Goal: Task Accomplishment & Management: Use online tool/utility

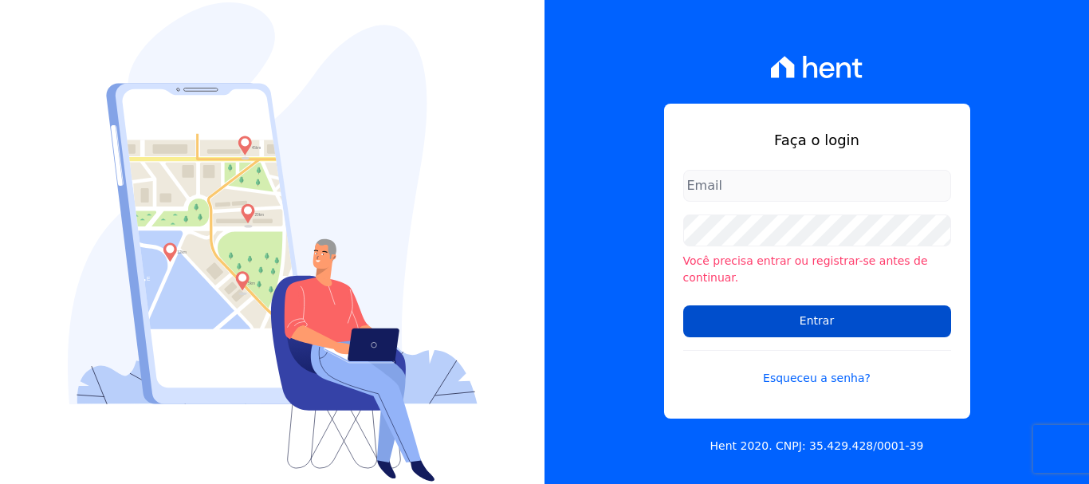
type input "rodrigo.villalva@grupozarin.com.br"
click at [810, 312] on input "Entrar" at bounding box center [817, 321] width 268 height 32
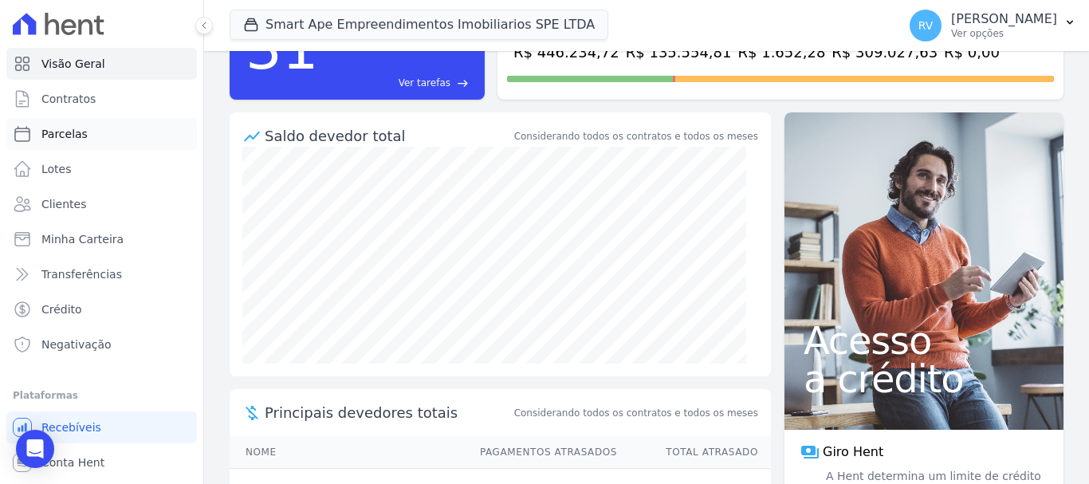
scroll to position [91, 0]
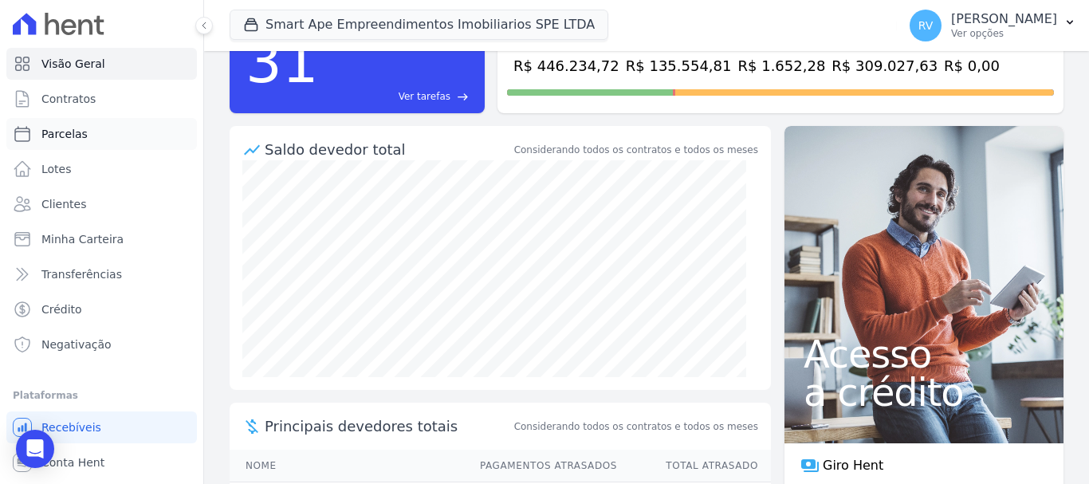
click at [73, 138] on span "Parcelas" at bounding box center [64, 134] width 46 height 16
select select
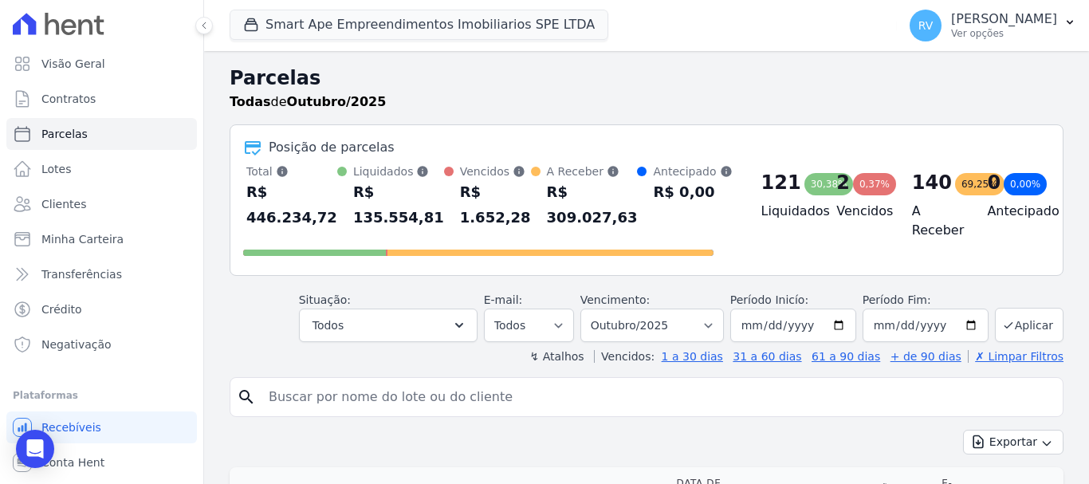
click at [343, 398] on input "search" at bounding box center [657, 397] width 797 height 32
paste input "[PERSON_NAME] [PERSON_NAME] SALADAR"
type input "[PERSON_NAME] [PERSON_NAME] SALADAR"
click at [714, 324] on select "Filtrar por período ──────── Todos os meses Março/2024 Abril/2024 Maio/2024 Jun…" at bounding box center [651, 324] width 143 height 33
select select "all"
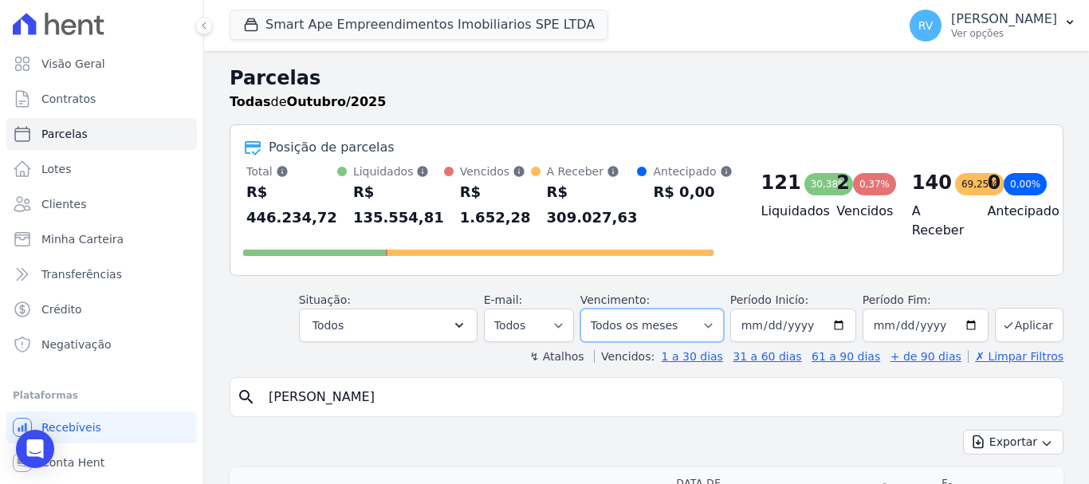
click at [591, 308] on select "Filtrar por período ──────── Todos os meses Março/2024 Abril/2024 Maio/2024 Jun…" at bounding box center [651, 324] width 143 height 33
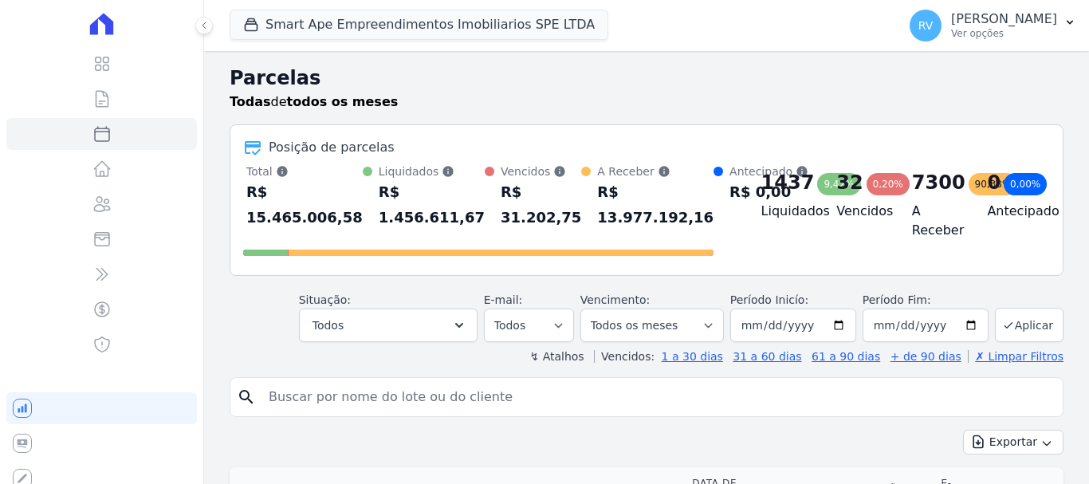
select select
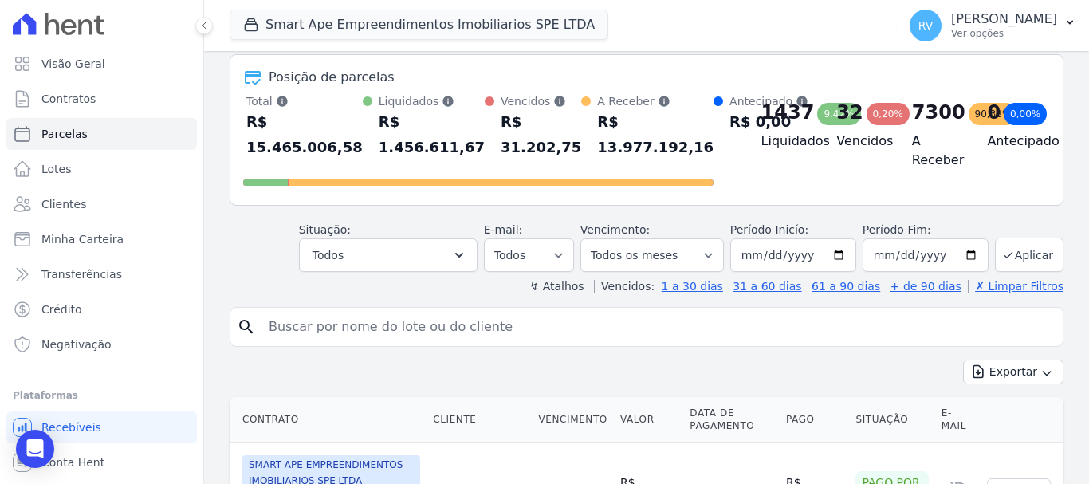
scroll to position [239, 0]
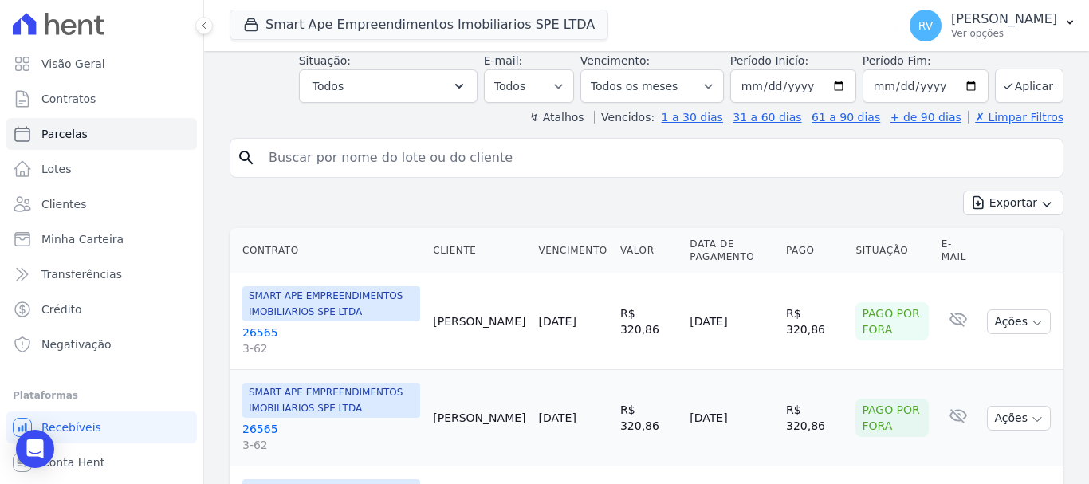
click at [470, 157] on input "search" at bounding box center [657, 158] width 797 height 32
paste input "[PERSON_NAME] [PERSON_NAME] SALADAR"
type input "[PERSON_NAME] [PERSON_NAME] SALADAR"
select select
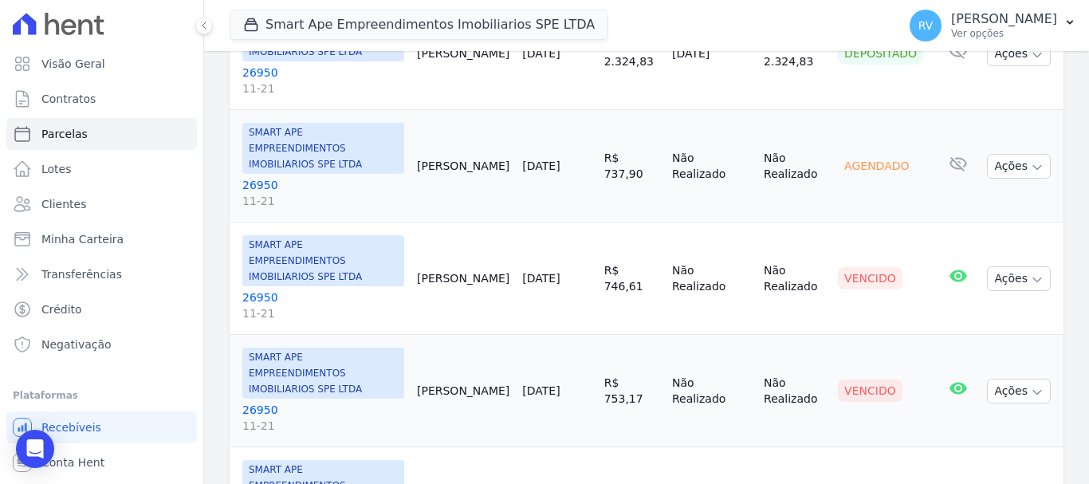
scroll to position [797, 0]
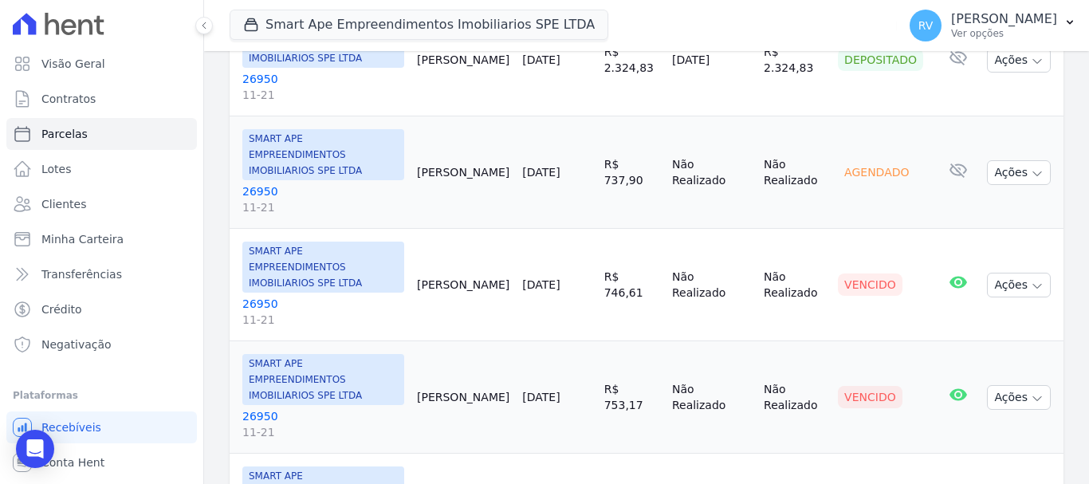
click at [262, 296] on link "26950 11-21" at bounding box center [323, 312] width 162 height 32
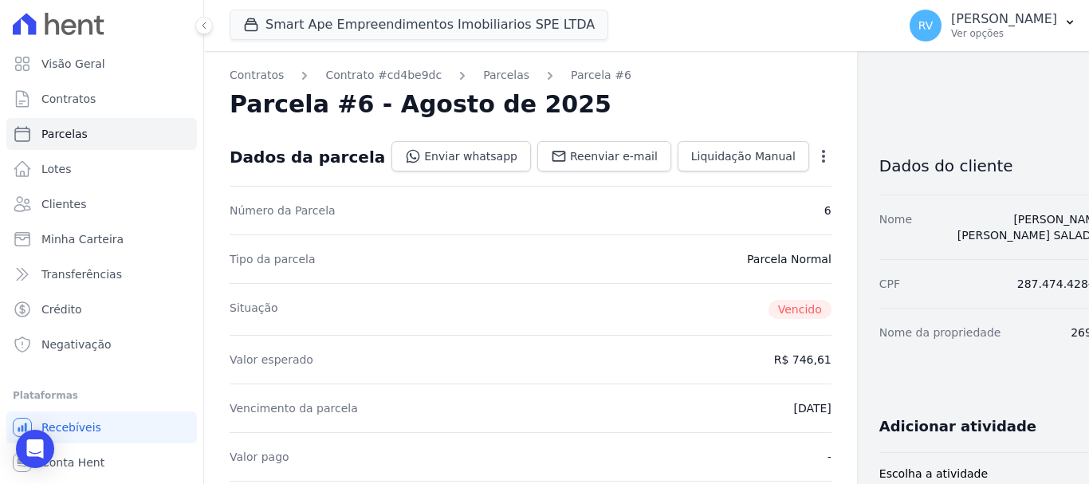
click at [815, 155] on icon "button" at bounding box center [823, 156] width 16 height 16
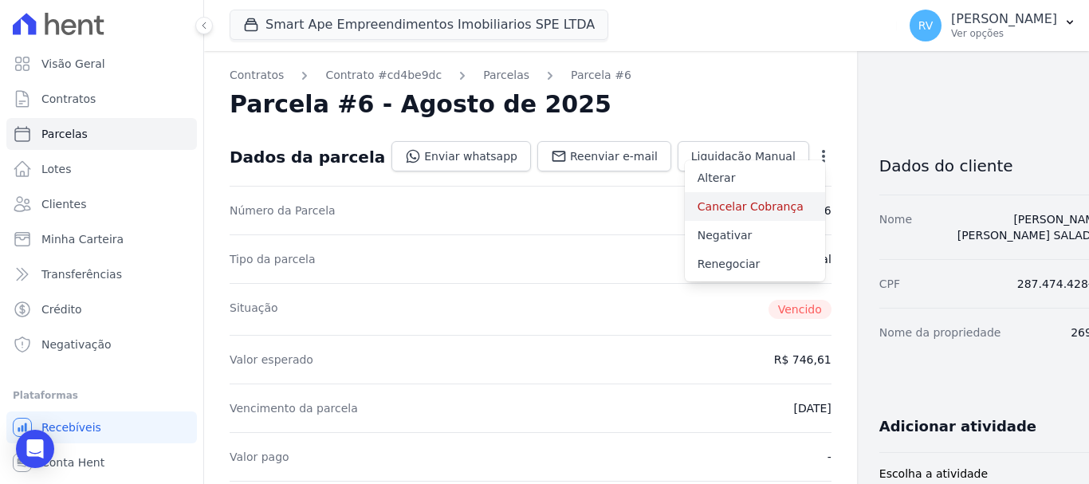
click at [691, 202] on link "Cancelar Cobrança" at bounding box center [755, 206] width 140 height 29
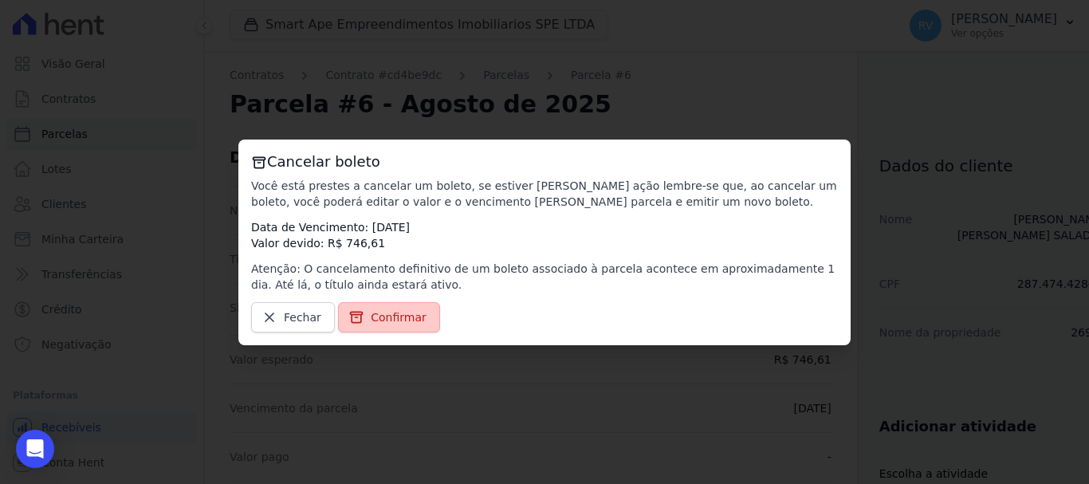
click at [371, 318] on span "Confirmar" at bounding box center [399, 317] width 56 height 16
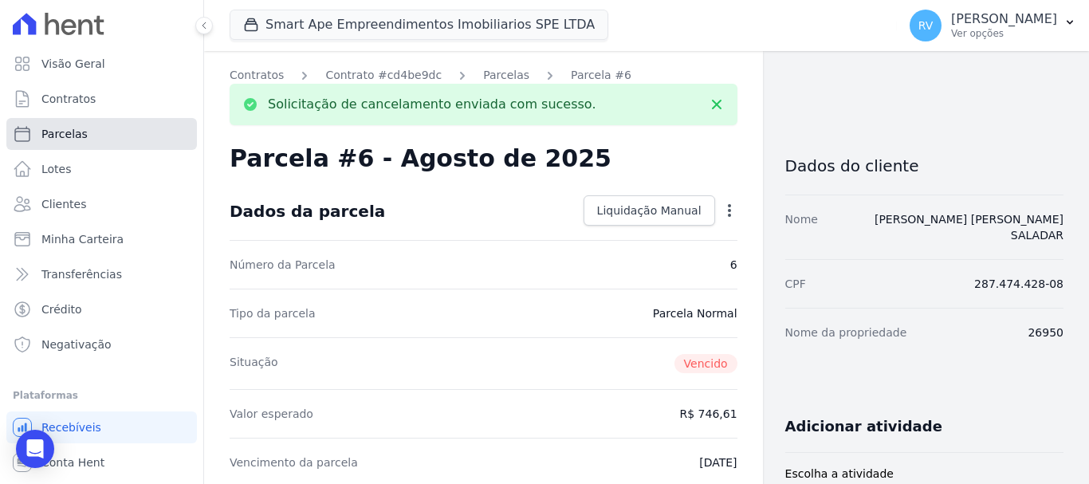
click at [61, 134] on span "Parcelas" at bounding box center [64, 134] width 46 height 16
select select
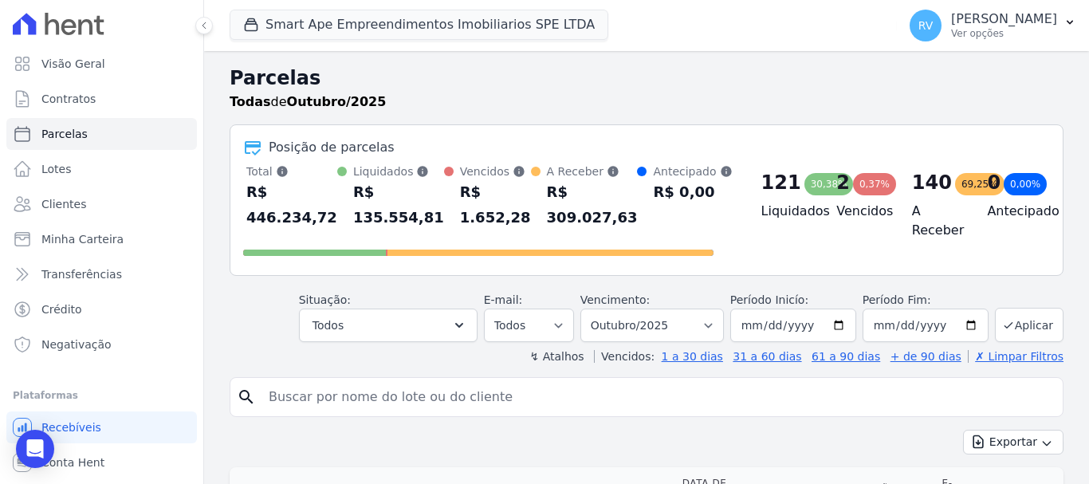
click at [508, 387] on input "search" at bounding box center [657, 397] width 797 height 32
paste input "[PERSON_NAME] [PERSON_NAME] SALADAR"
type input "[PERSON_NAME] [PERSON_NAME] SALADAR"
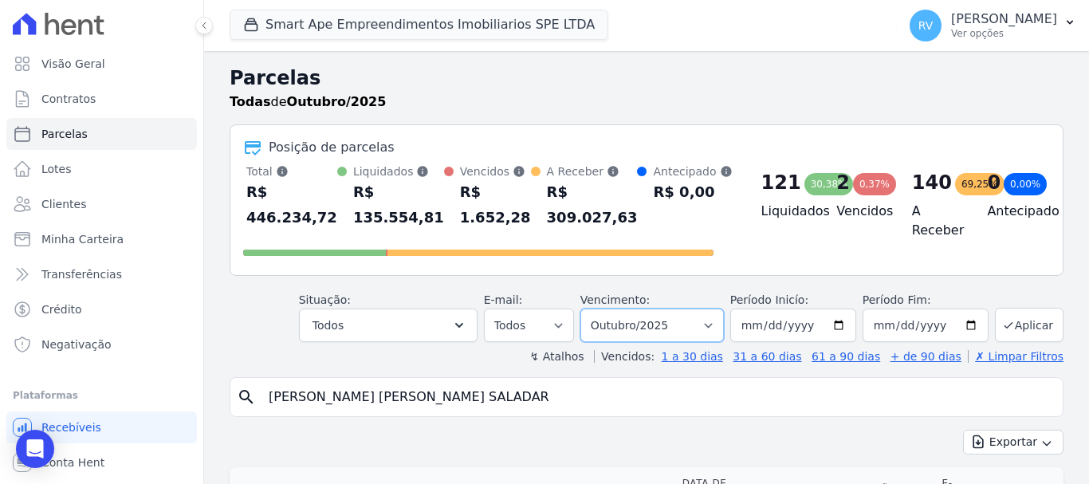
click at [710, 316] on select "Filtrar por período ──────── Todos os meses Março/2024 Abril/2024 Maio/2024 Jun…" at bounding box center [651, 324] width 143 height 33
select select "all"
click at [591, 308] on select "Filtrar por período ──────── Todos os meses Março/2024 Abril/2024 Maio/2024 Jun…" at bounding box center [651, 324] width 143 height 33
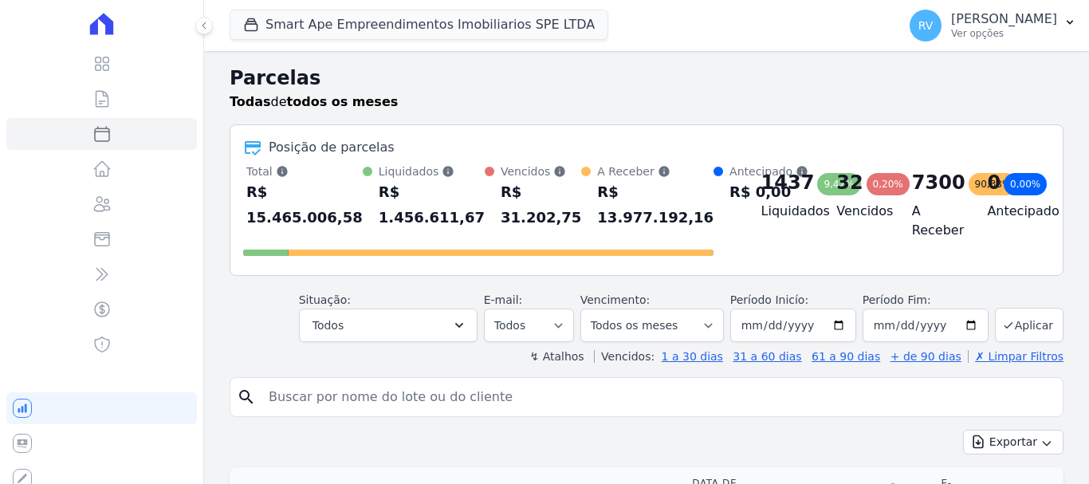
select select
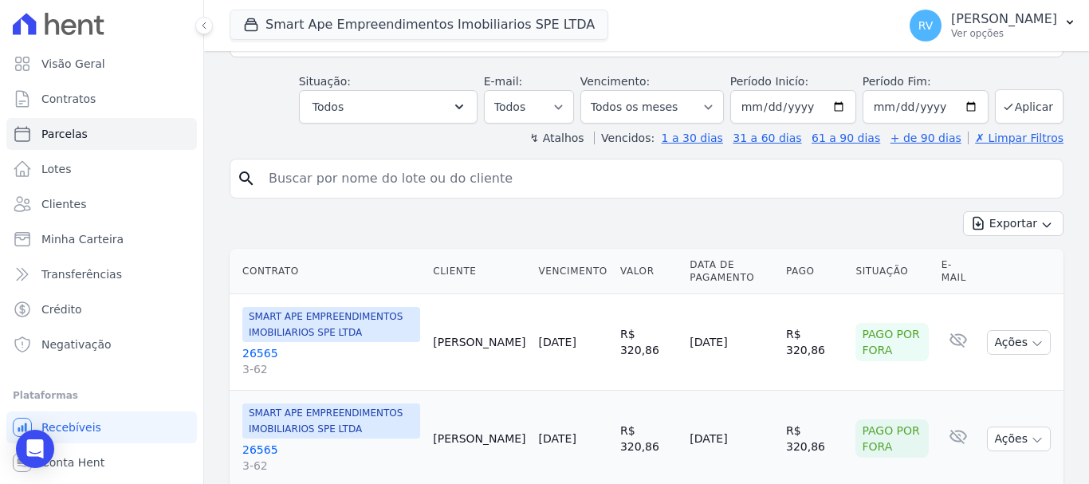
scroll to position [239, 0]
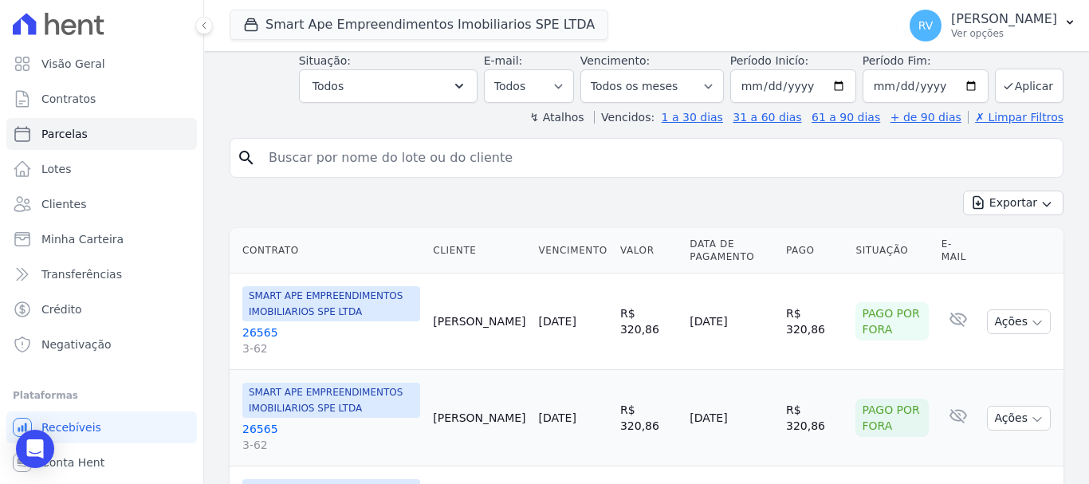
click at [449, 157] on input "search" at bounding box center [657, 158] width 797 height 32
paste input "[PERSON_NAME] [PERSON_NAME] SALADAR"
type input "[PERSON_NAME] [PERSON_NAME] SALADAR"
select select
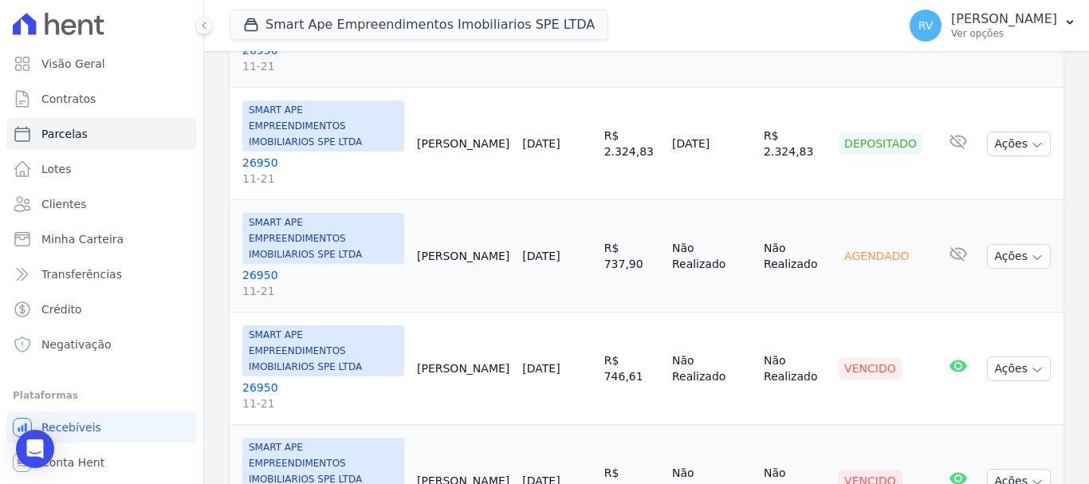
scroll to position [717, 0]
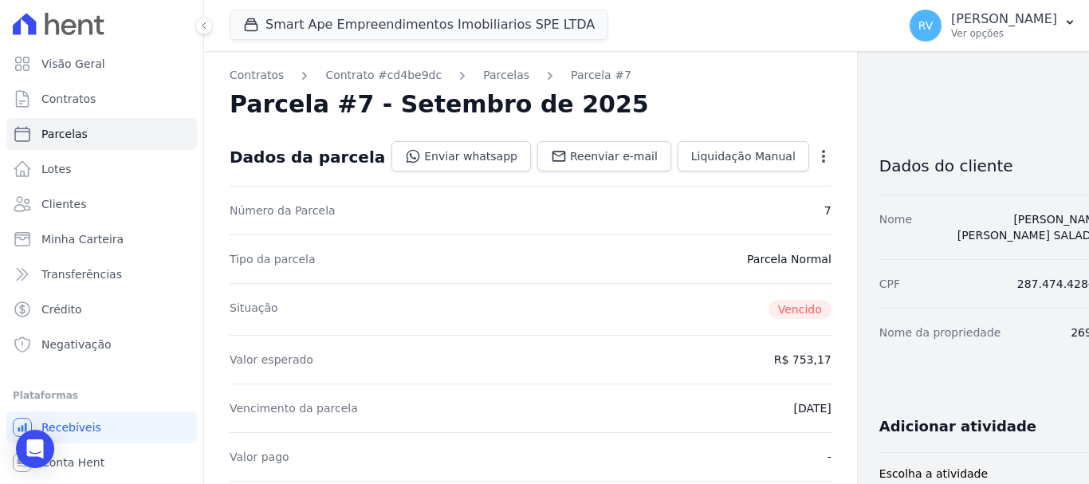
click at [815, 151] on icon "button" at bounding box center [823, 156] width 16 height 16
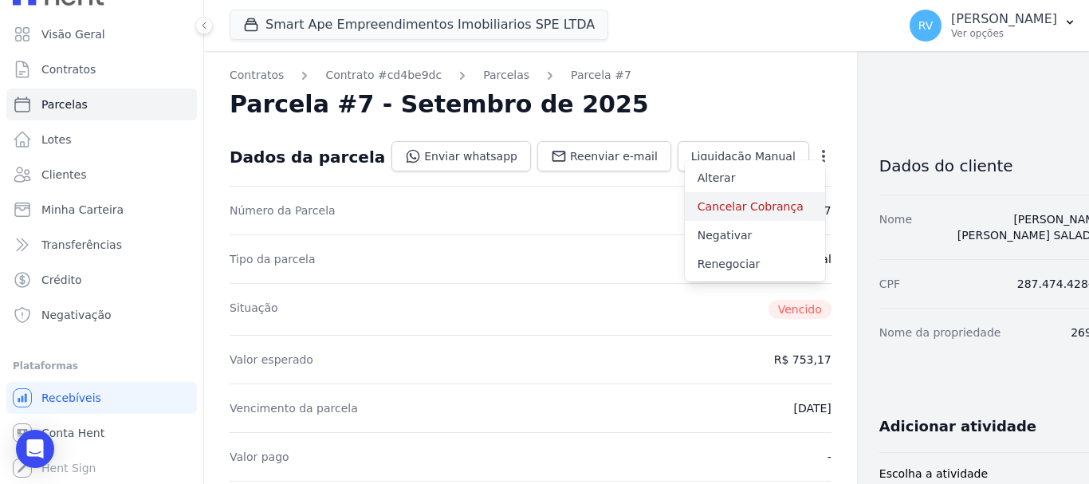
click at [699, 204] on link "Cancelar Cobrança" at bounding box center [755, 206] width 140 height 29
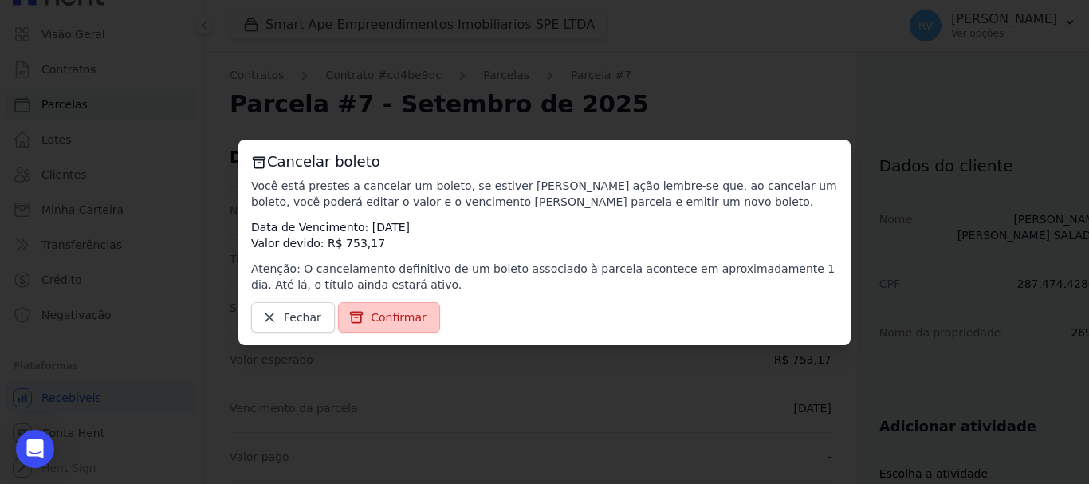
click at [391, 304] on link "Confirmar" at bounding box center [389, 317] width 102 height 30
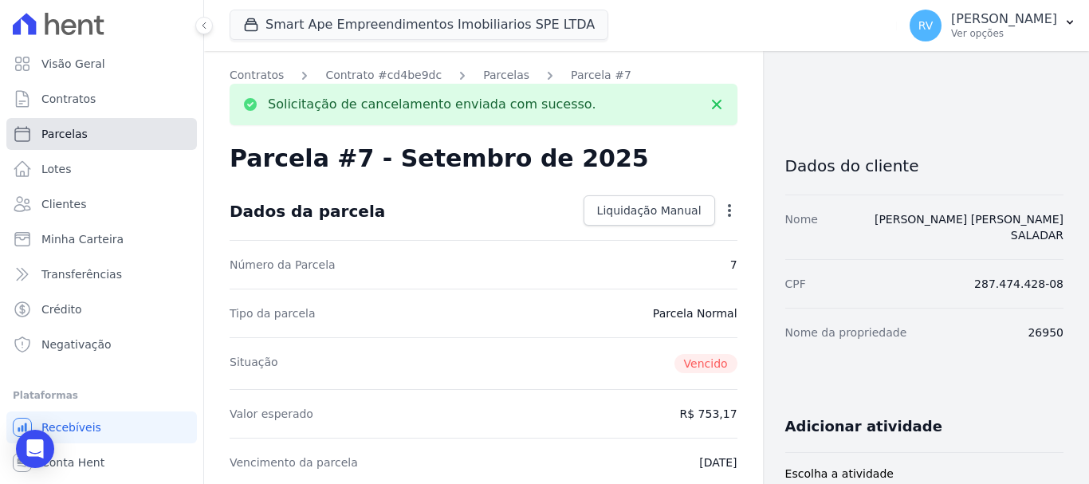
click at [80, 139] on span "Parcelas" at bounding box center [64, 134] width 46 height 16
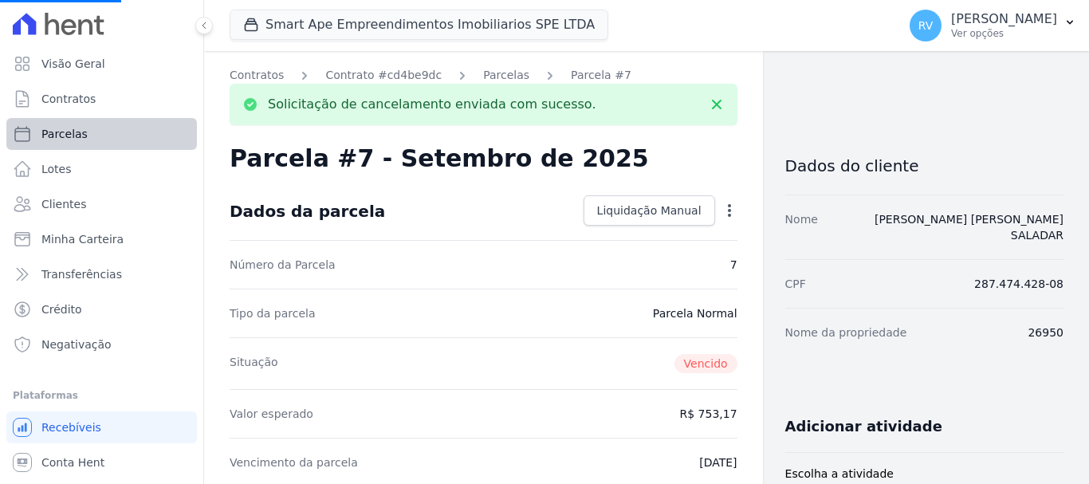
select select
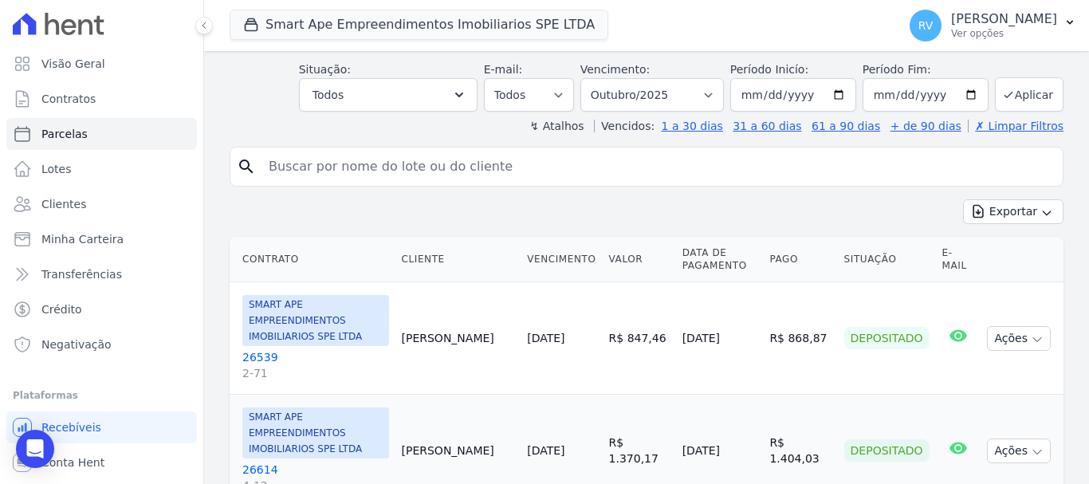
scroll to position [239, 0]
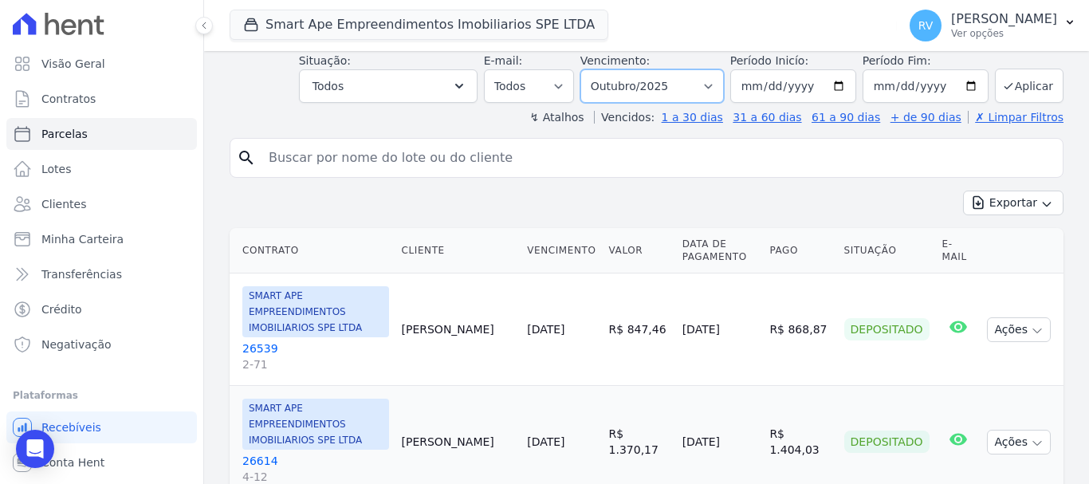
click at [720, 88] on select "Filtrar por período ──────── Todos os meses Março/2024 Abril/2024 Maio/2024 Jun…" at bounding box center [651, 85] width 143 height 33
select select "date_range_filter"
click at [591, 69] on select "Filtrar por período ──────── Todos os meses Março/2024 Abril/2024 Maio/2024 Jun…" at bounding box center [651, 85] width 143 height 33
click at [422, 166] on input "search" at bounding box center [657, 158] width 797 height 32
paste input "[PERSON_NAME] [PERSON_NAME] SALADAR"
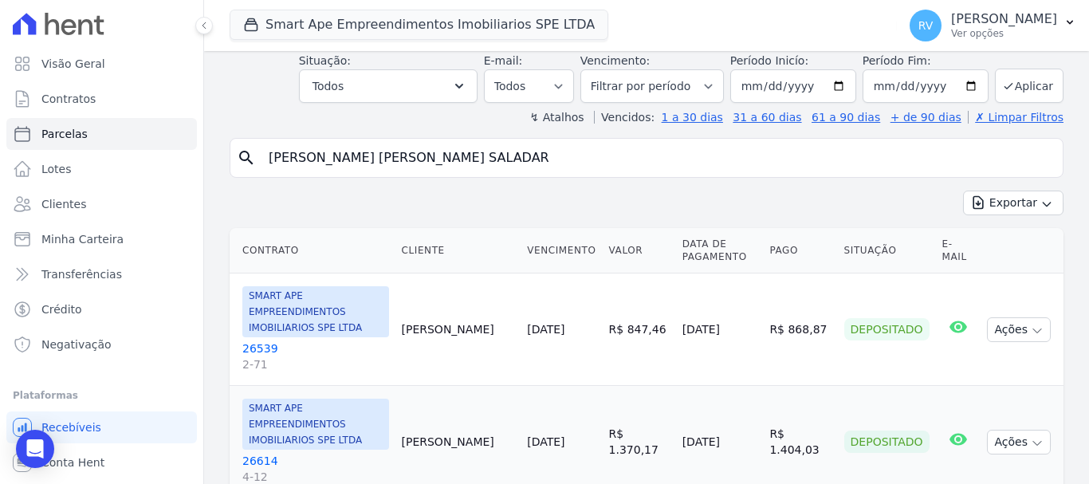
type input "[PERSON_NAME] [PERSON_NAME] SALADAR"
select select
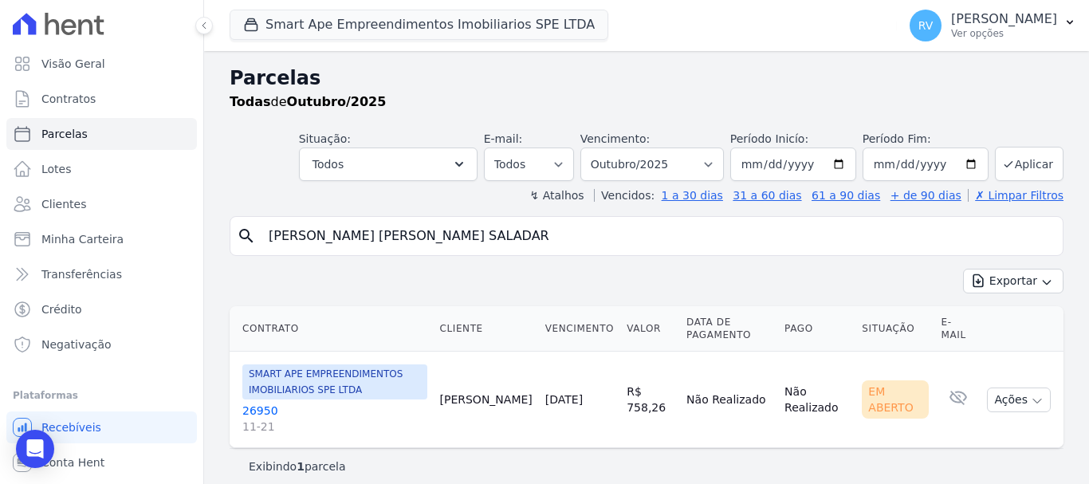
scroll to position [13, 0]
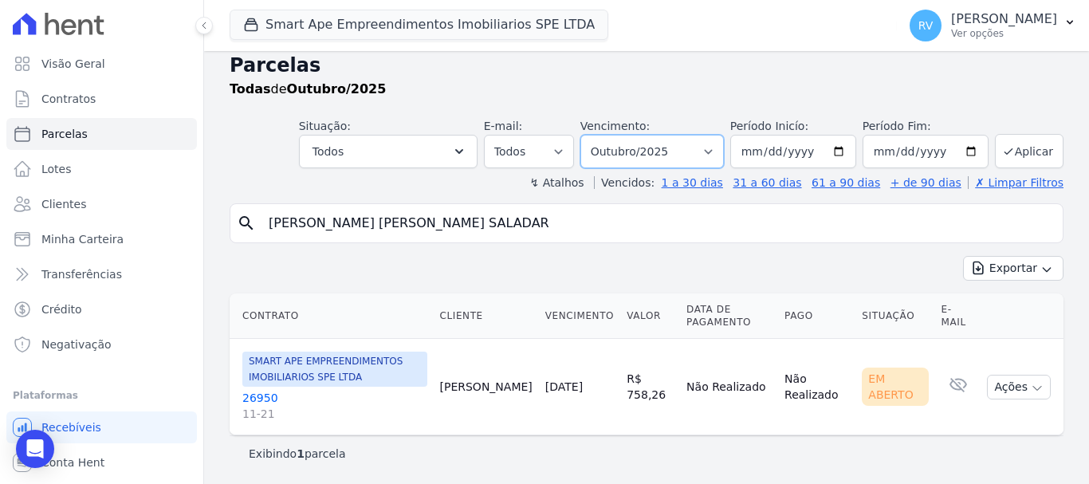
click at [711, 145] on select "Filtrar por período ──────── Todos os meses Março/2024 Abril/2024 Maio/2024 Jun…" at bounding box center [651, 151] width 143 height 33
select select "all"
click at [591, 135] on select "Filtrar por período ──────── Todos os meses Março/2024 Abril/2024 Maio/2024 Jun…" at bounding box center [651, 151] width 143 height 33
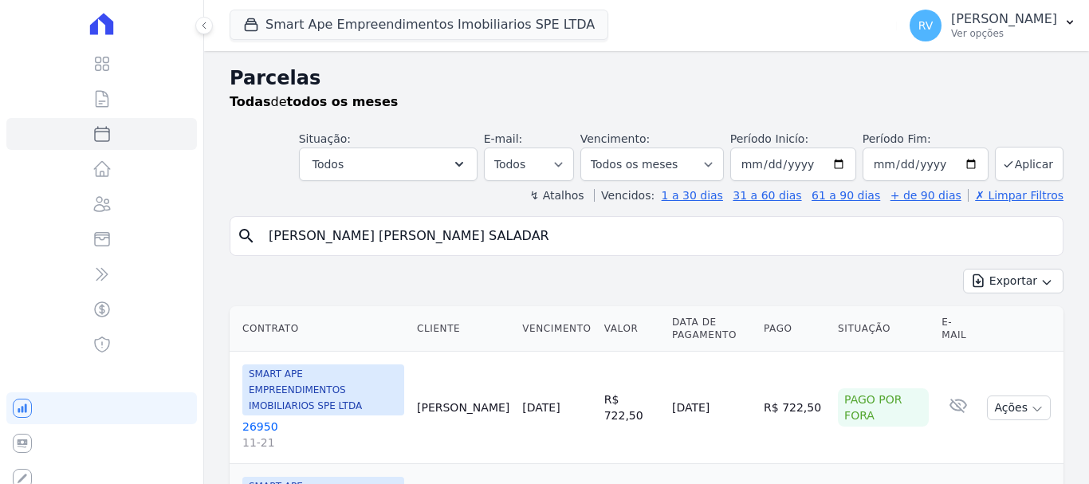
select select
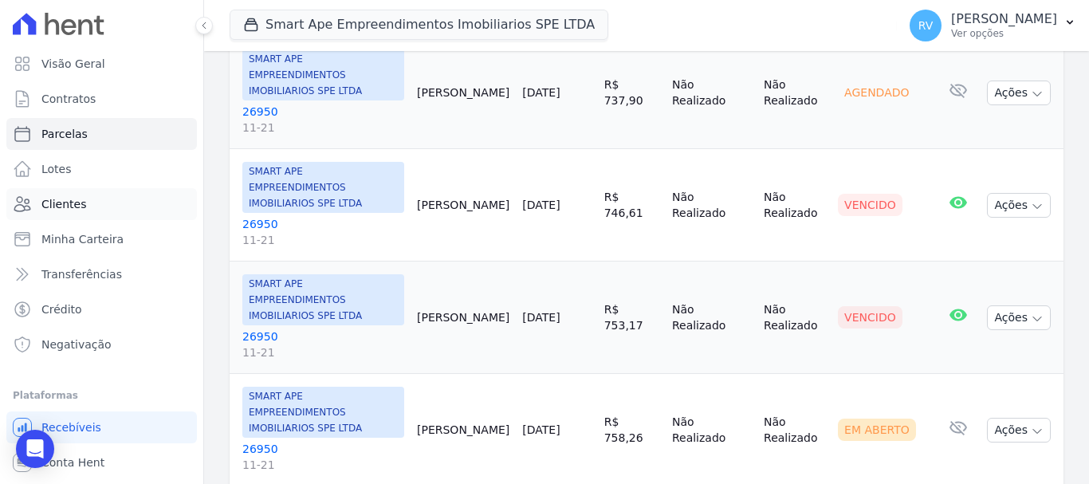
scroll to position [29, 0]
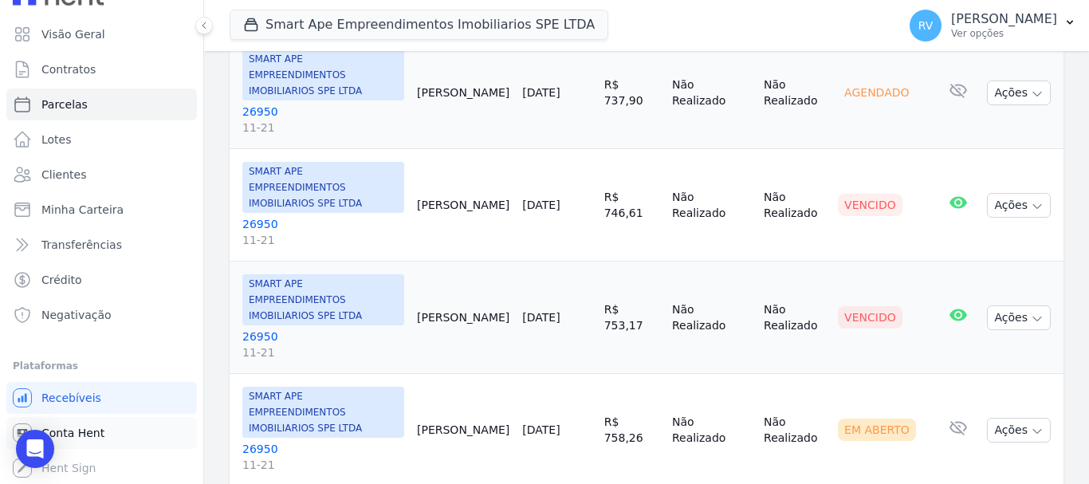
click at [96, 427] on span "Conta Hent" at bounding box center [72, 433] width 63 height 16
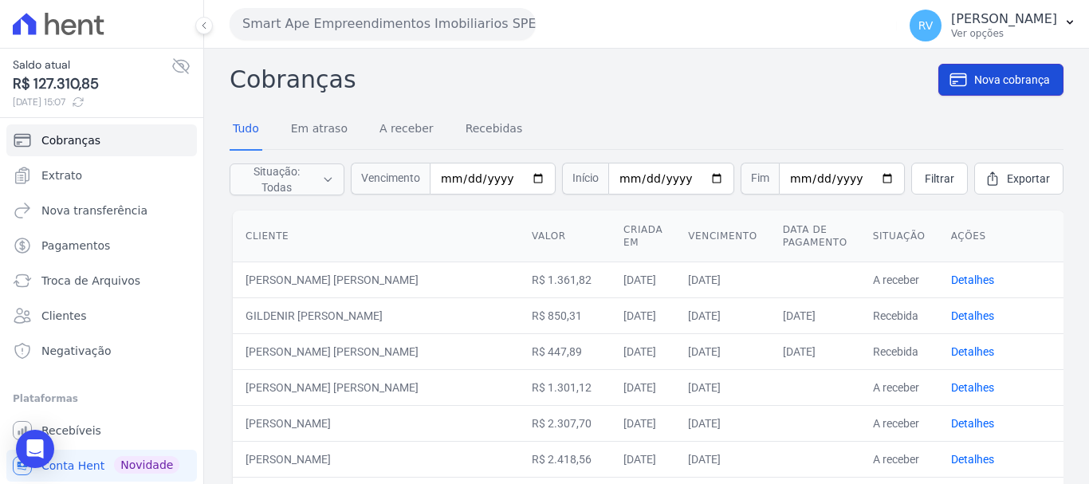
click at [974, 77] on span "Nova cobrança" at bounding box center [1012, 80] width 76 height 16
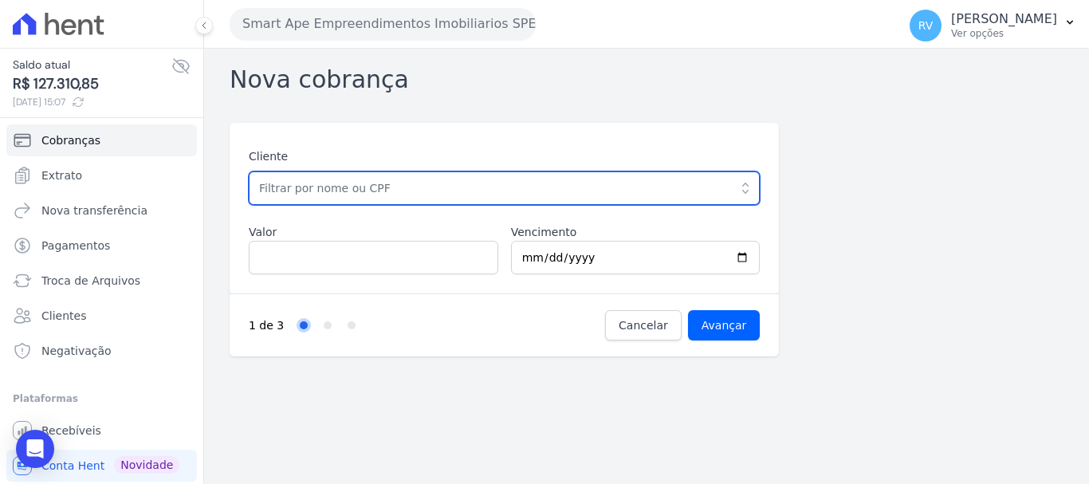
click at [391, 186] on input "text" at bounding box center [504, 187] width 511 height 33
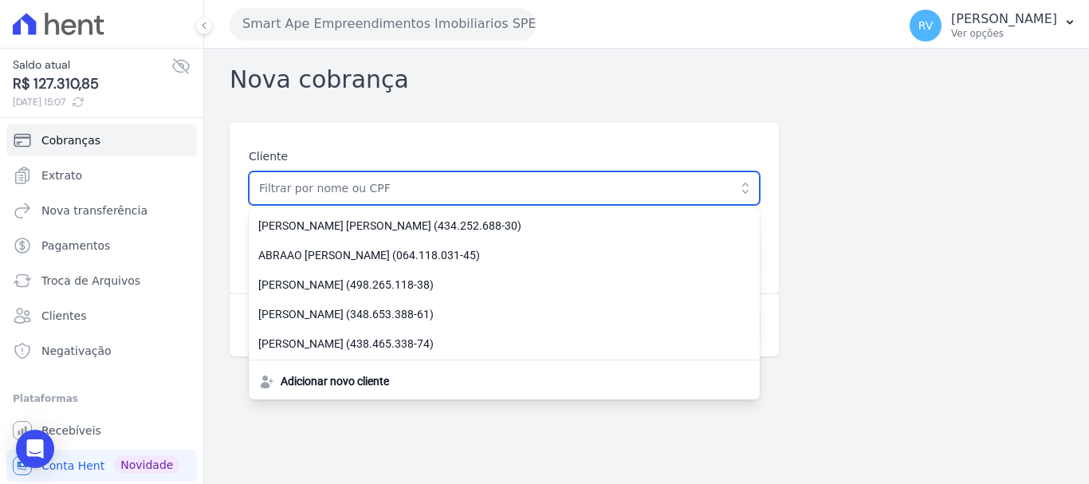
paste input "287.474.428-08"
type input "287.474.428-08"
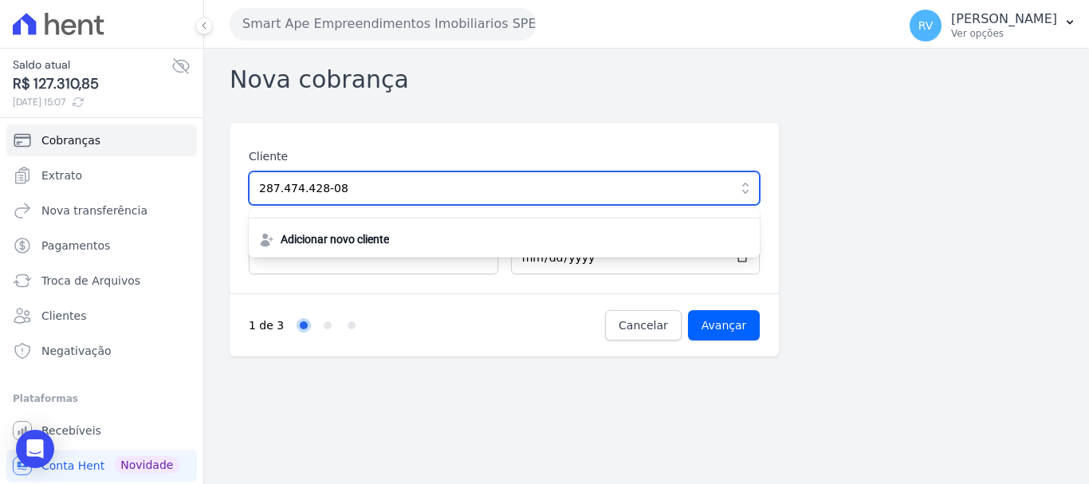
click at [412, 180] on input "287.474.428-08" at bounding box center [504, 187] width 511 height 33
drag, startPoint x: 385, startPoint y: 183, endPoint x: 127, endPoint y: 175, distance: 258.3
click at [143, 184] on div "Saldo atual R$ 127.310,85 14/10/2025, 15:07 Cobranças Extrato Nova transferênci…" at bounding box center [544, 242] width 1089 height 484
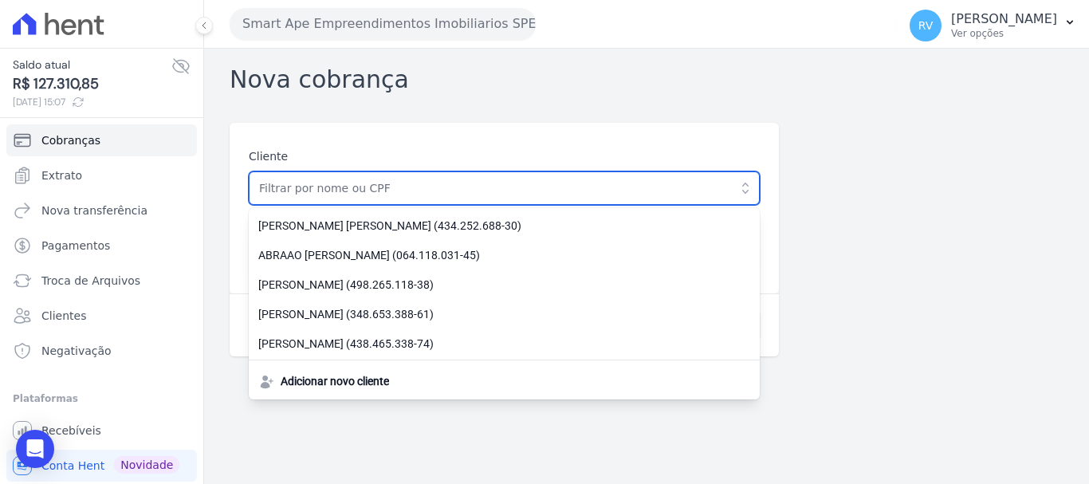
click at [318, 191] on input "text" at bounding box center [504, 187] width 511 height 33
paste input "[PERSON_NAME] [PERSON_NAME] SALADAR"
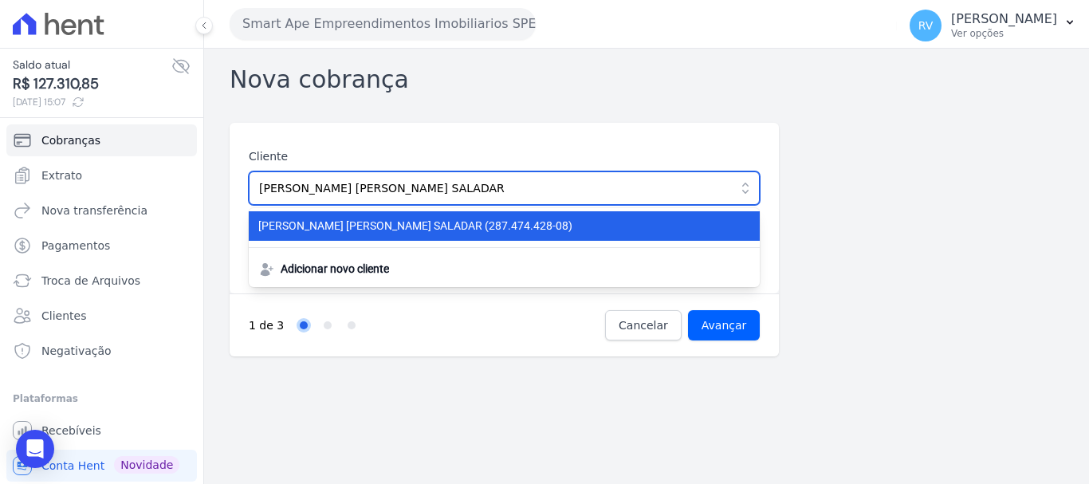
type input "[PERSON_NAME] [PERSON_NAME] SALADAR"
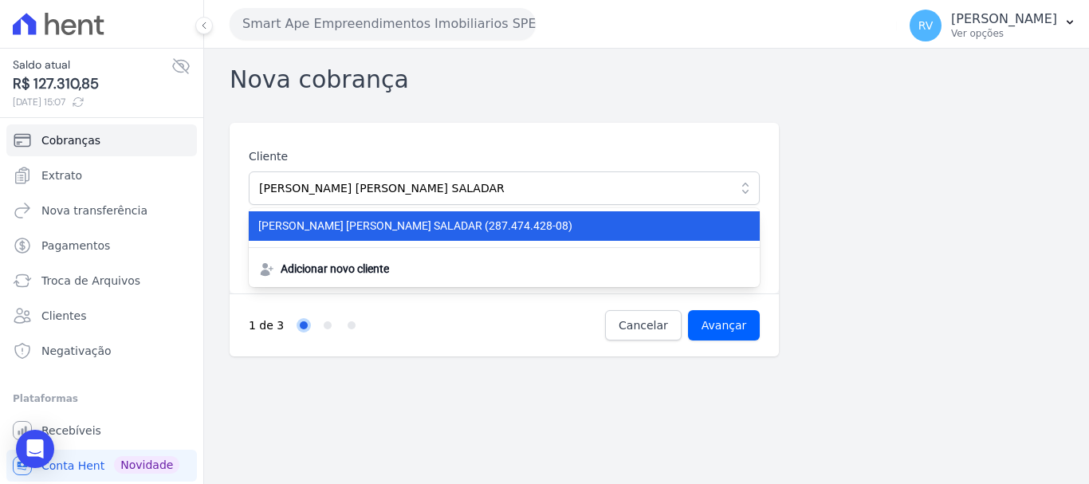
click at [406, 224] on span "ANDERSON ISAIS FARIAS SALADAR (287.474.428-08)" at bounding box center [494, 226] width 473 height 17
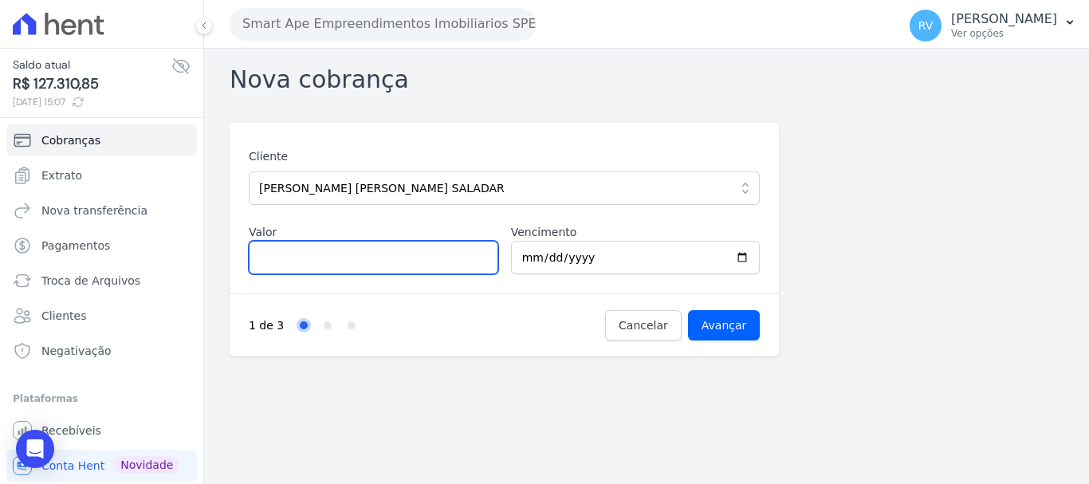
click at [401, 254] on input "Valor" at bounding box center [373, 257] width 249 height 33
type input "1594.26"
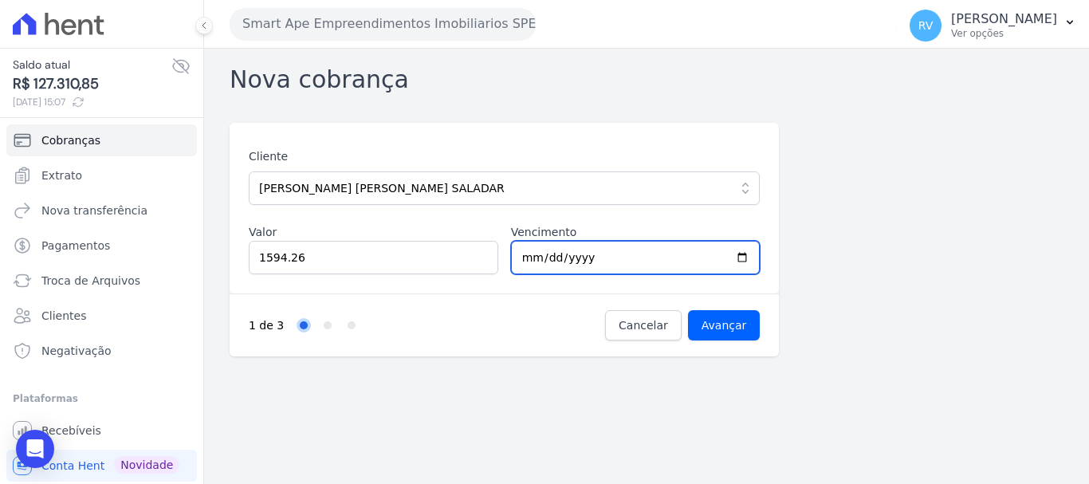
click at [744, 257] on input "2025-10-15" at bounding box center [635, 257] width 249 height 33
click at [745, 253] on input "2025-10-22" at bounding box center [635, 257] width 249 height 33
type input "2025-10-23"
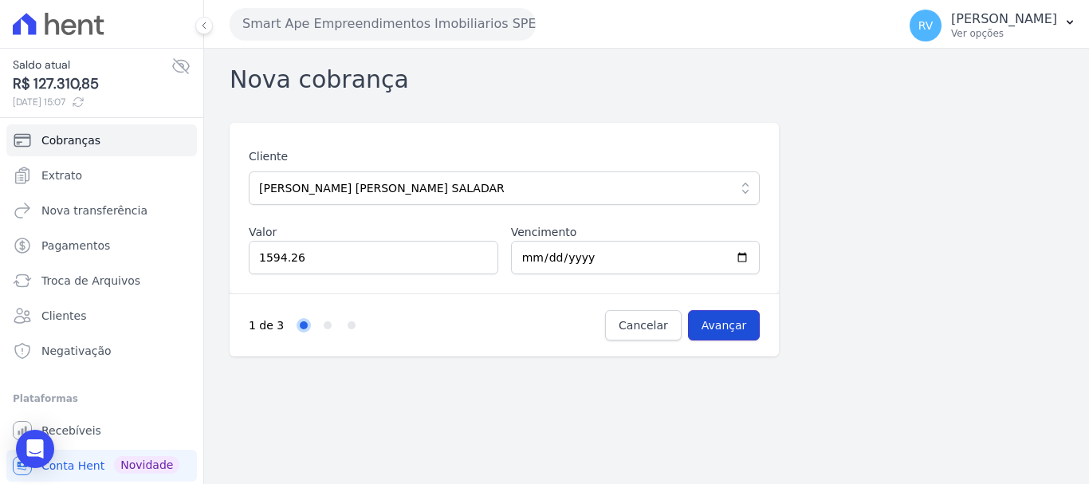
click at [724, 325] on input "Avançar" at bounding box center [724, 325] width 73 height 30
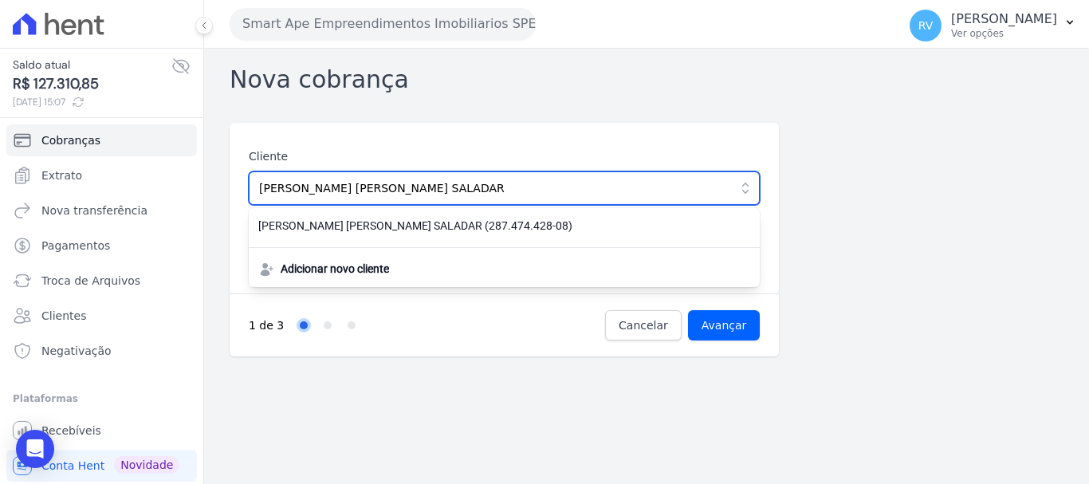
click at [485, 198] on input "[PERSON_NAME] [PERSON_NAME] SALADAR" at bounding box center [504, 187] width 511 height 33
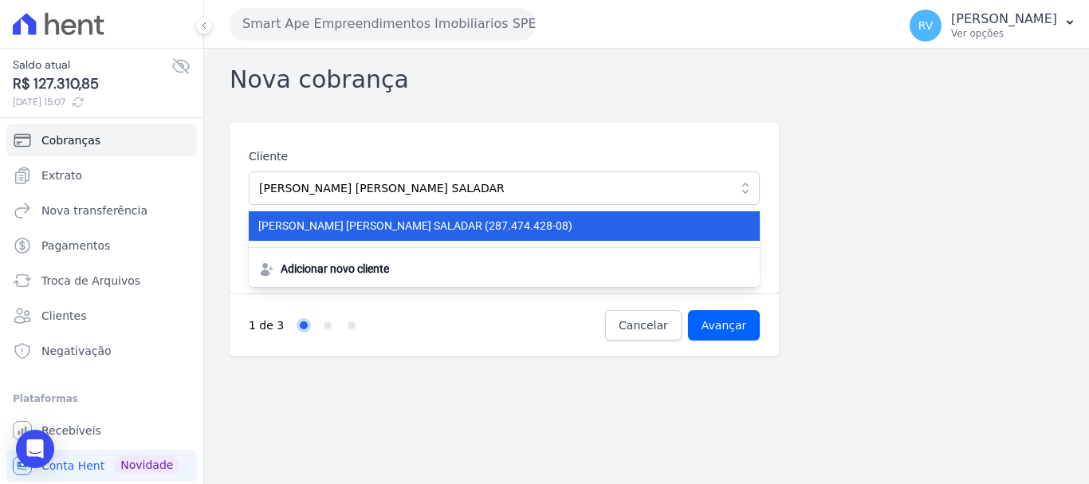
click at [523, 226] on span "ANDERSON ISAIS FARIAS SALADAR (287.474.428-08)" at bounding box center [494, 226] width 473 height 17
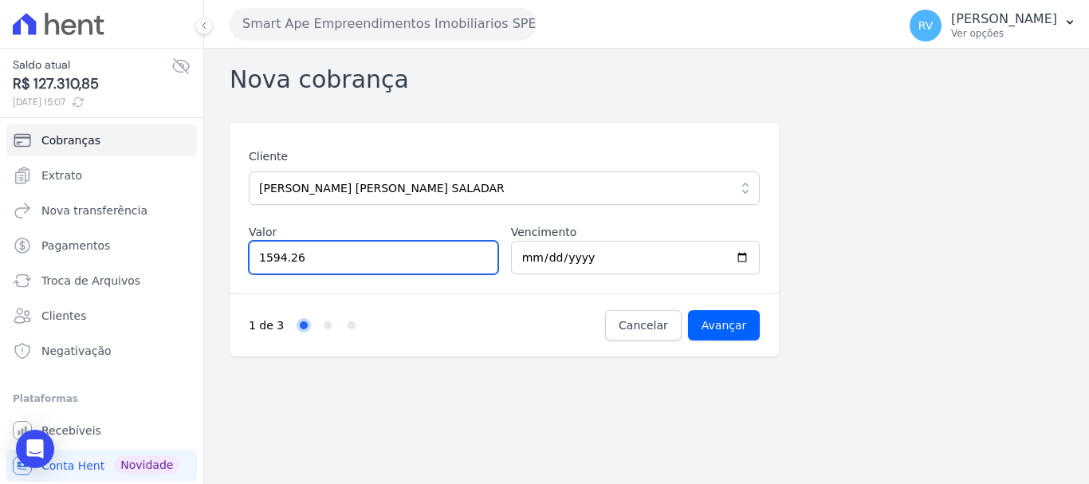
click at [315, 261] on input "1594.26" at bounding box center [373, 257] width 249 height 33
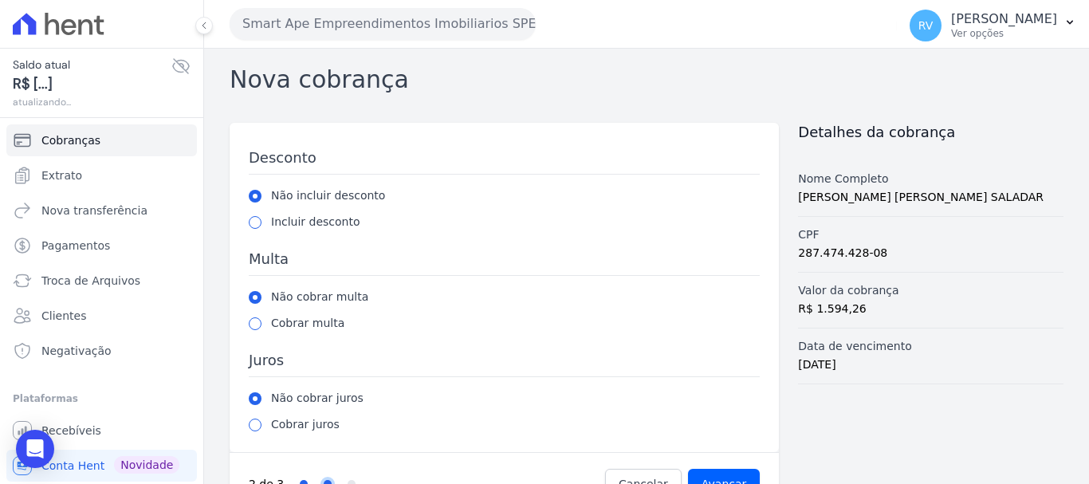
scroll to position [44, 0]
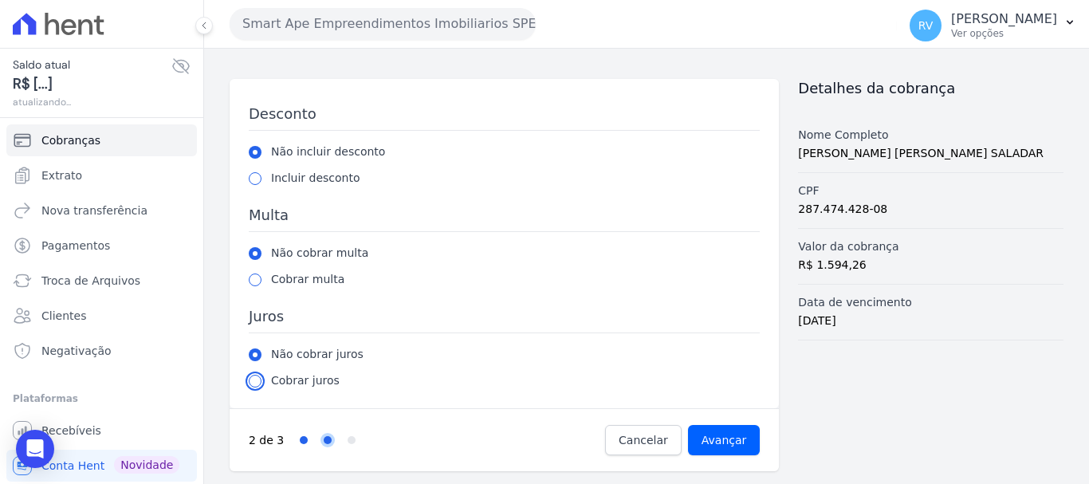
click at [255, 383] on input "radio" at bounding box center [255, 381] width 13 height 13
radio input "true"
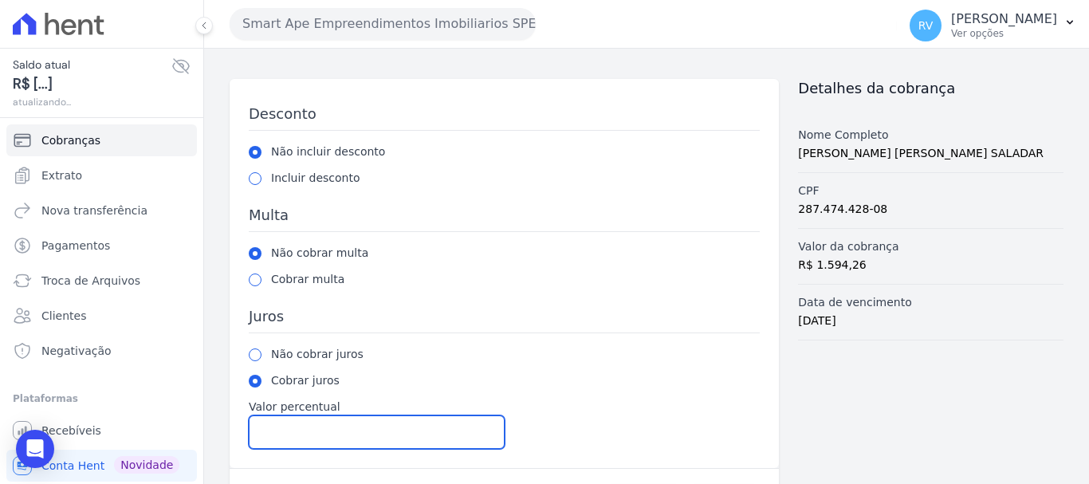
click at [303, 427] on input "Valor percentual" at bounding box center [377, 431] width 256 height 33
type input "1.00"
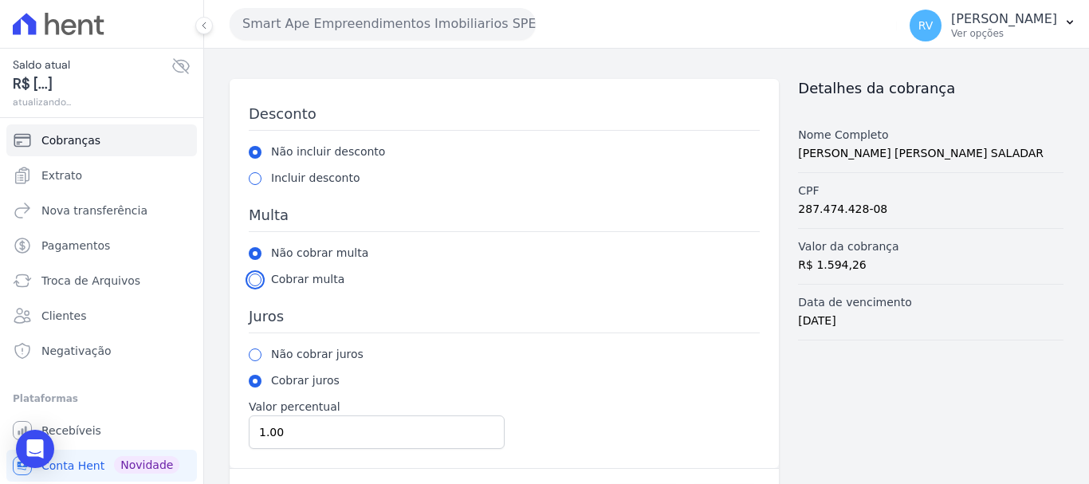
click at [256, 277] on input "radio" at bounding box center [255, 279] width 13 height 13
radio input "true"
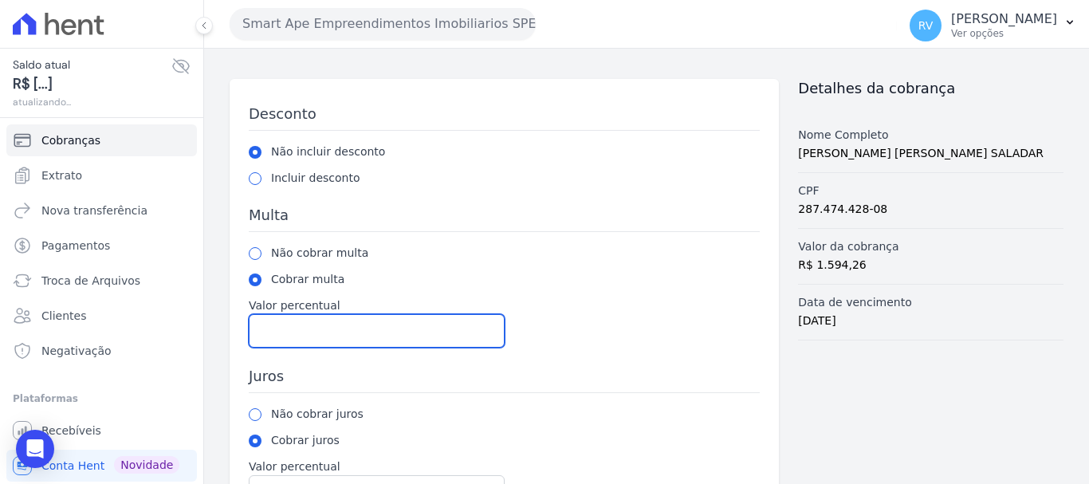
click at [312, 324] on input "Valor percentual" at bounding box center [377, 330] width 256 height 33
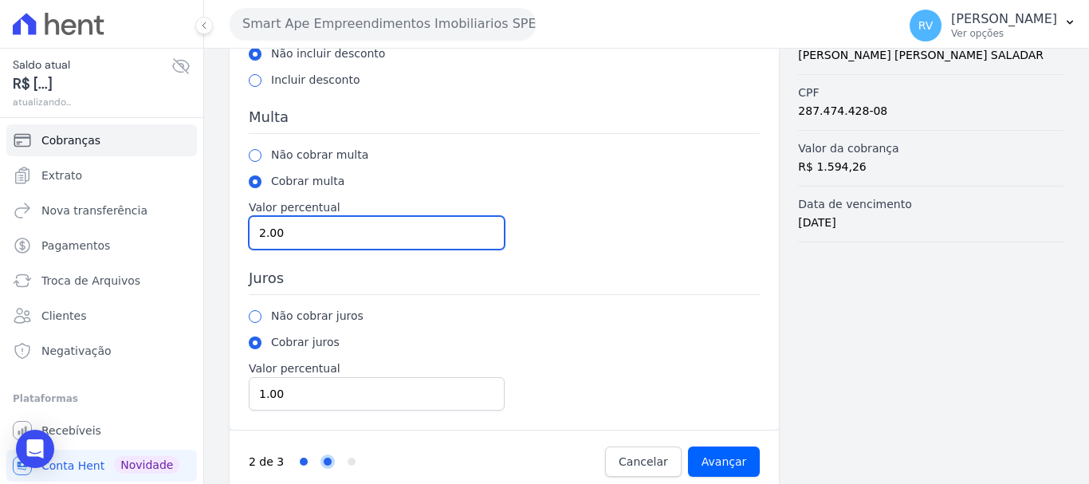
scroll to position [163, 0]
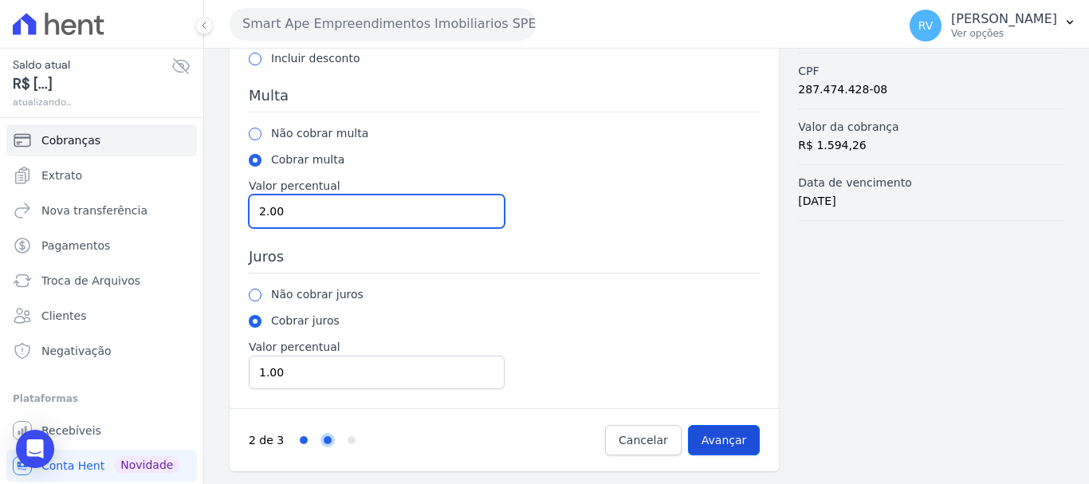
type input "2.00"
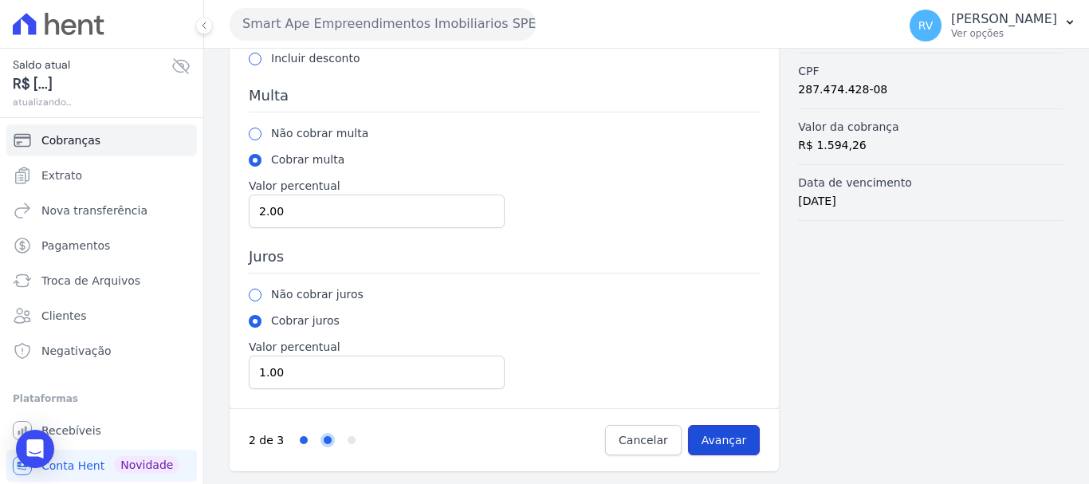
click at [723, 441] on input "Avançar" at bounding box center [724, 440] width 73 height 30
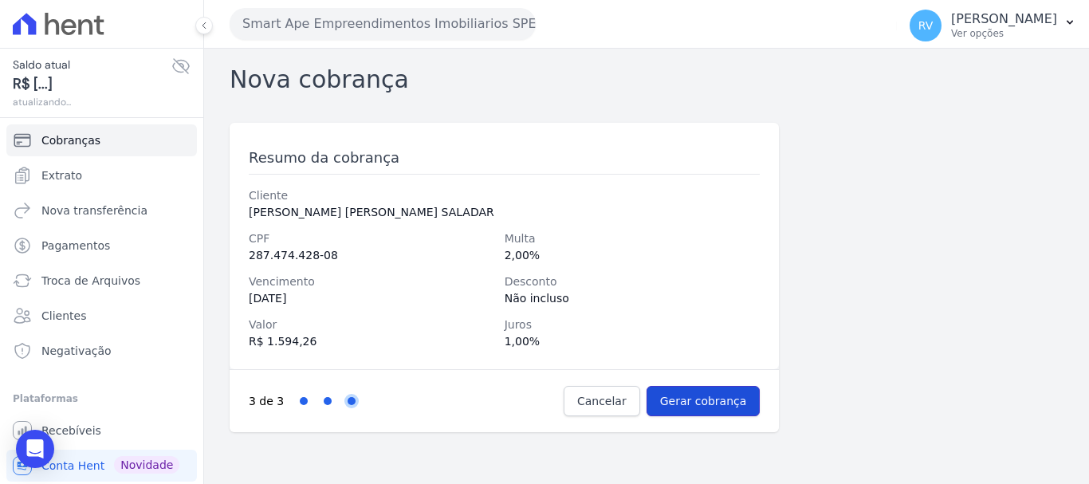
click at [709, 394] on input "Gerar cobrança" at bounding box center [703, 401] width 114 height 30
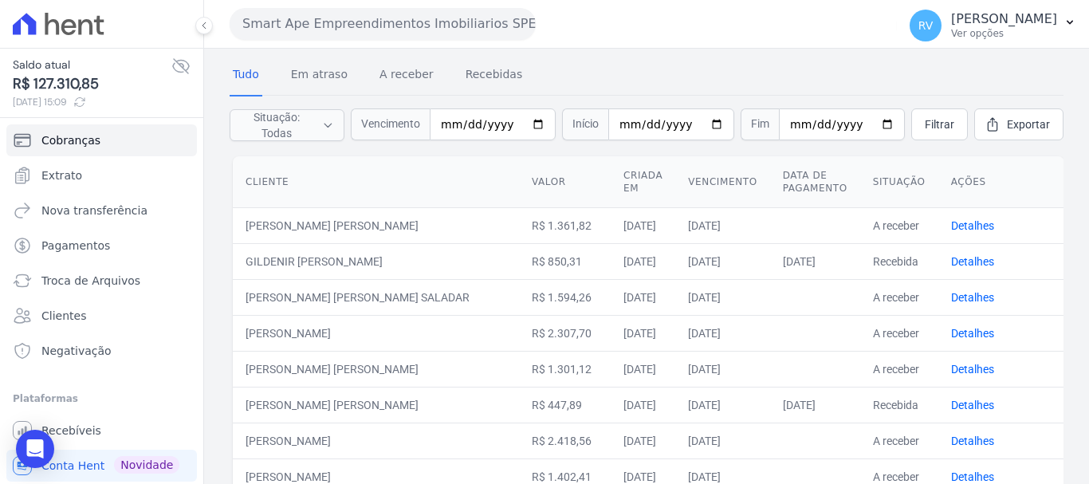
scroll to position [80, 0]
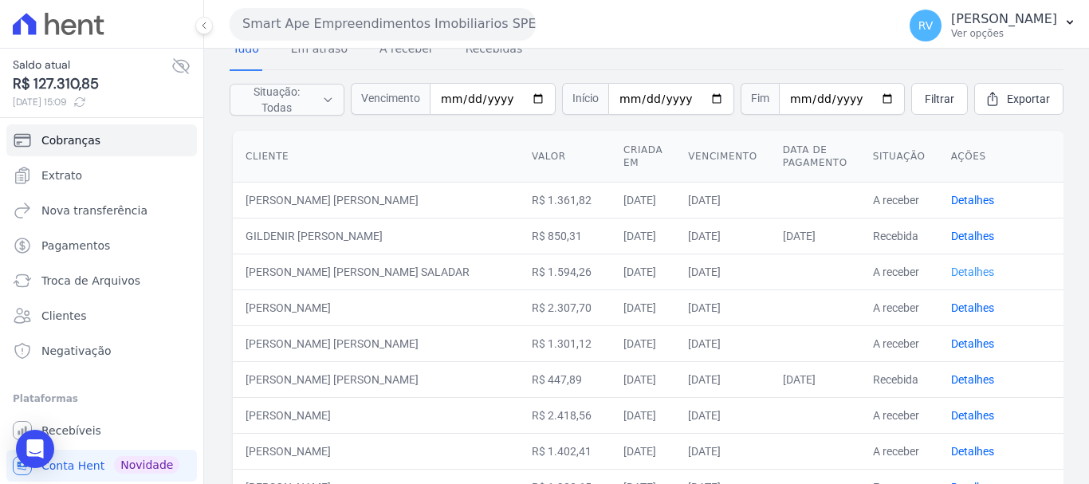
click at [951, 270] on link "Detalhes" at bounding box center [972, 271] width 43 height 13
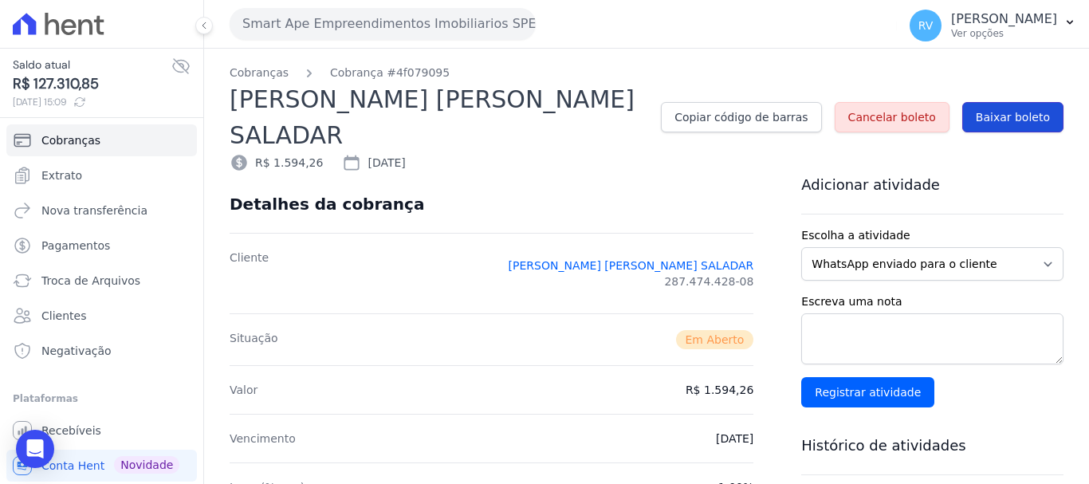
click at [1002, 109] on span "Baixar boleto" at bounding box center [1013, 117] width 74 height 16
